Goal: Information Seeking & Learning: Find specific fact

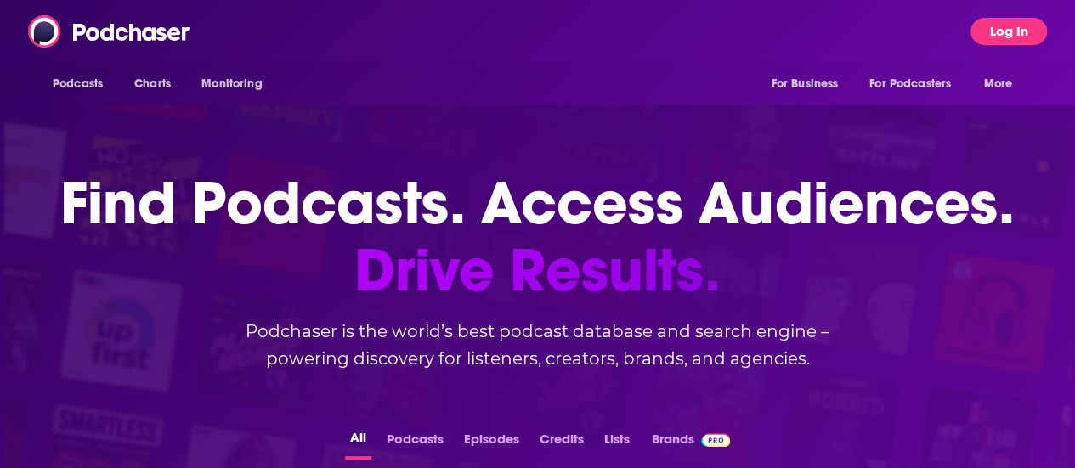
click at [1047, 31] on button "Log In" at bounding box center [1009, 31] width 76 height 27
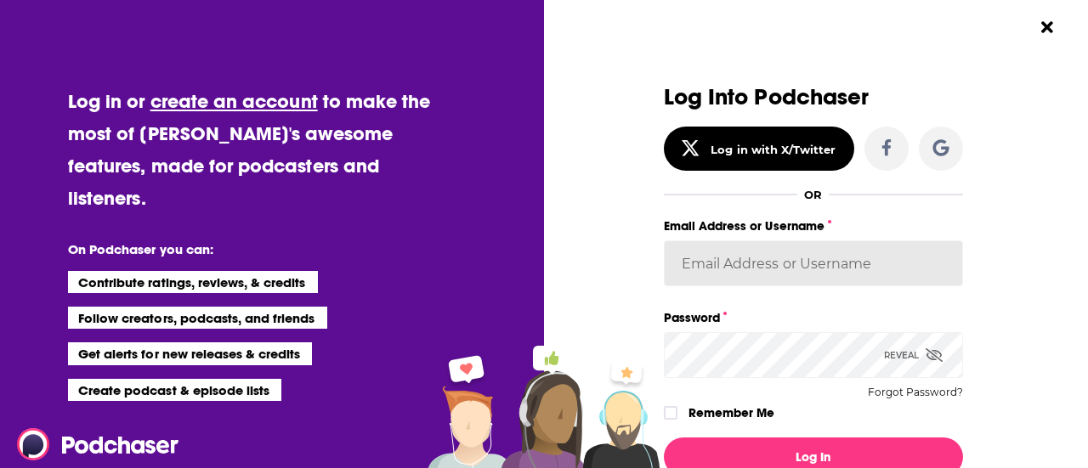
type input "SimonElement"
click at [744, 402] on label "Remember Me" at bounding box center [731, 413] width 86 height 22
click at [676, 421] on input "rememberMe" at bounding box center [670, 421] width 10 height 0
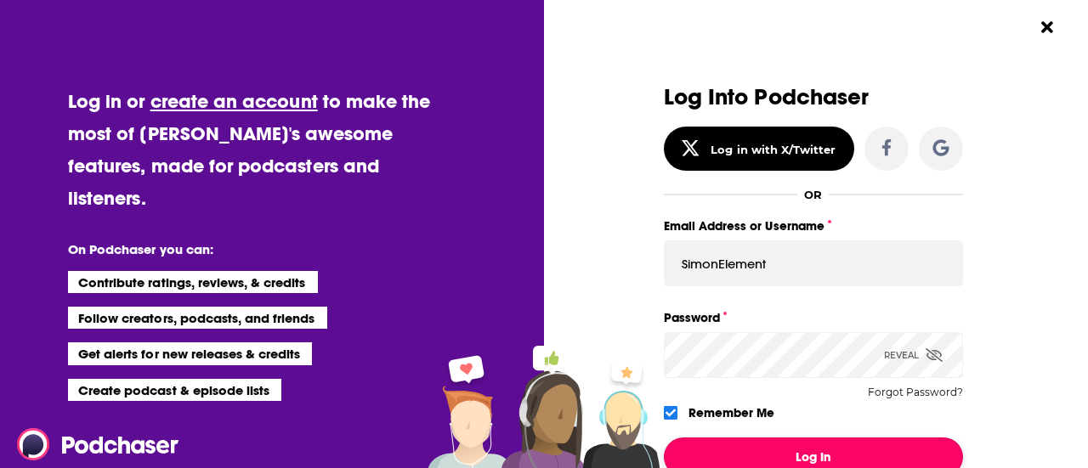
click at [716, 455] on button "Log In" at bounding box center [813, 457] width 299 height 39
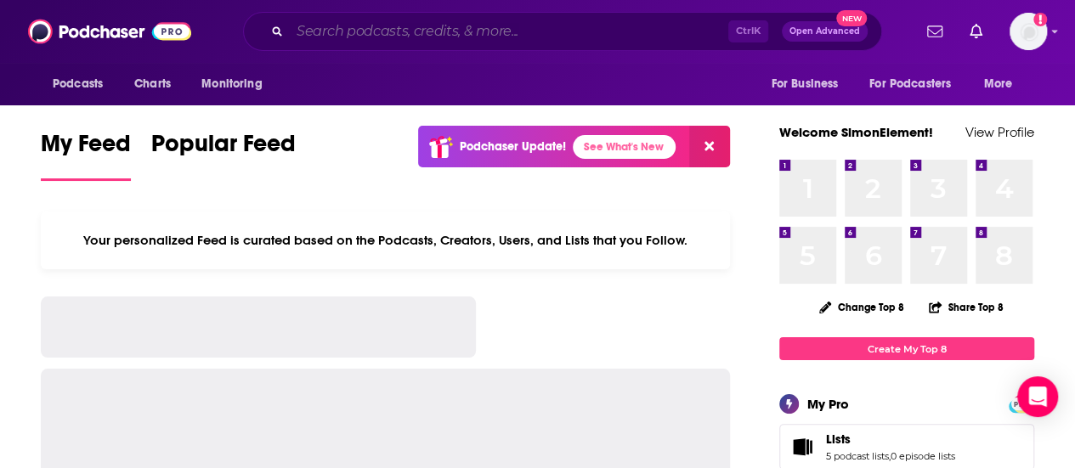
click at [430, 35] on input "Search podcasts, credits, & more..." at bounding box center [509, 31] width 439 height 27
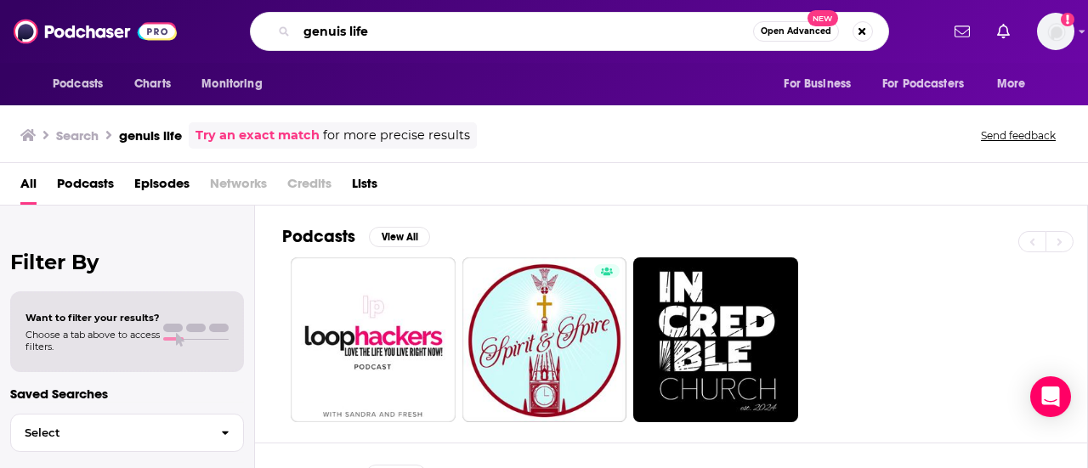
click at [391, 33] on input "genuis life" at bounding box center [525, 31] width 456 height 27
type input "the genius life"
